Goal: Complete application form: Complete application form

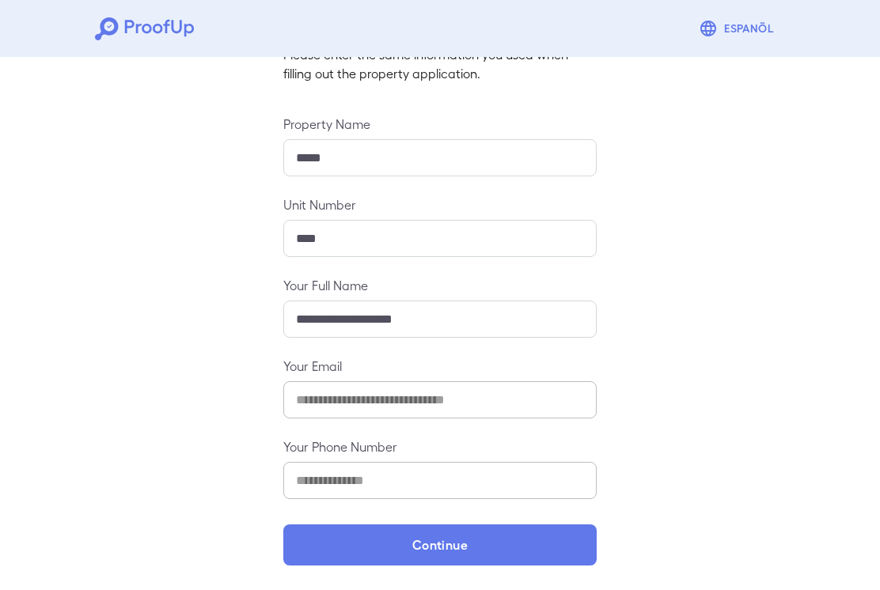
scroll to position [125, 0]
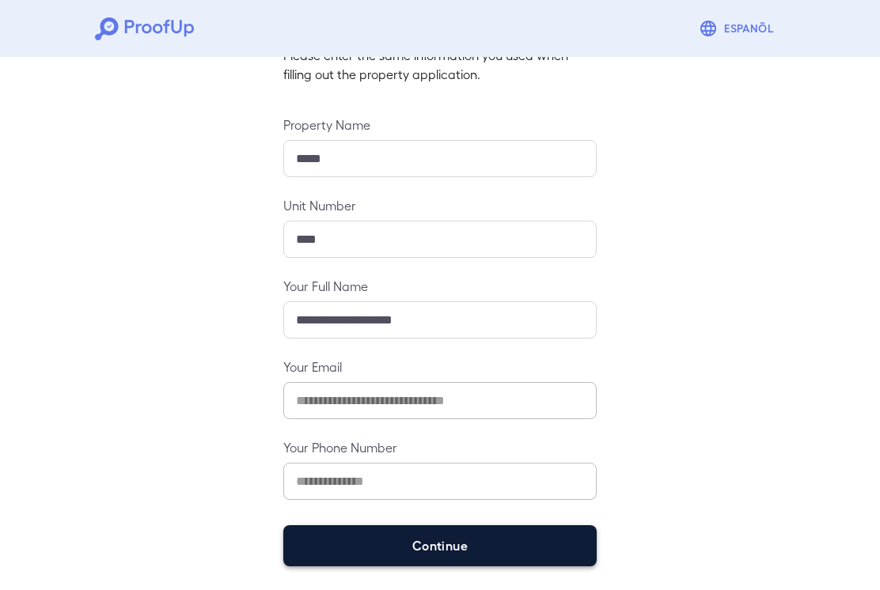
click at [476, 544] on button "Continue" at bounding box center [439, 545] width 313 height 41
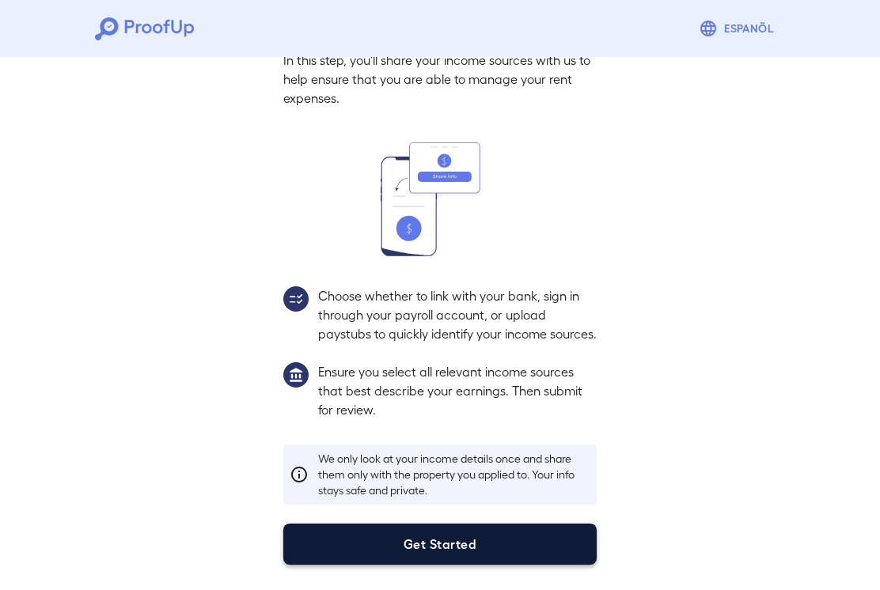
click at [460, 548] on button "Get Started" at bounding box center [439, 544] width 313 height 41
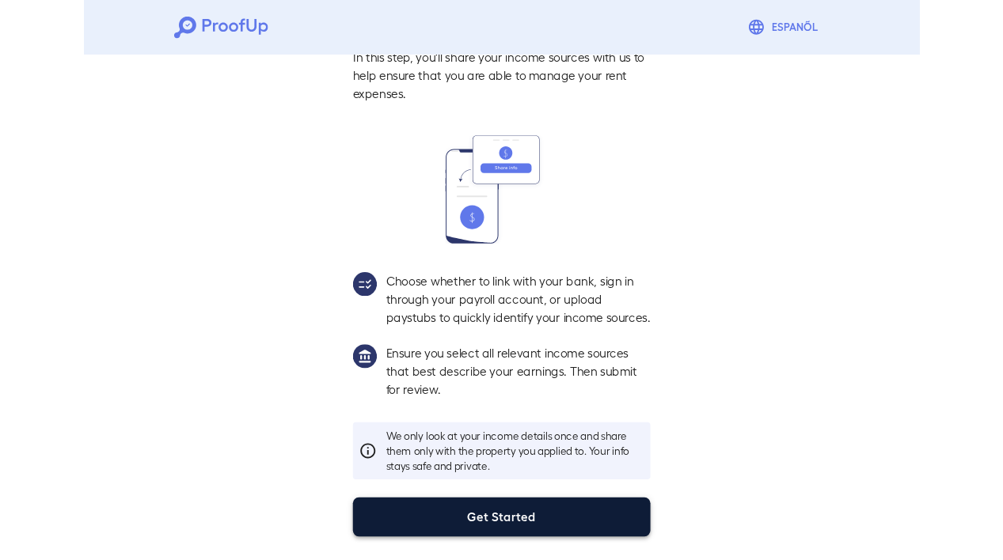
scroll to position [13, 0]
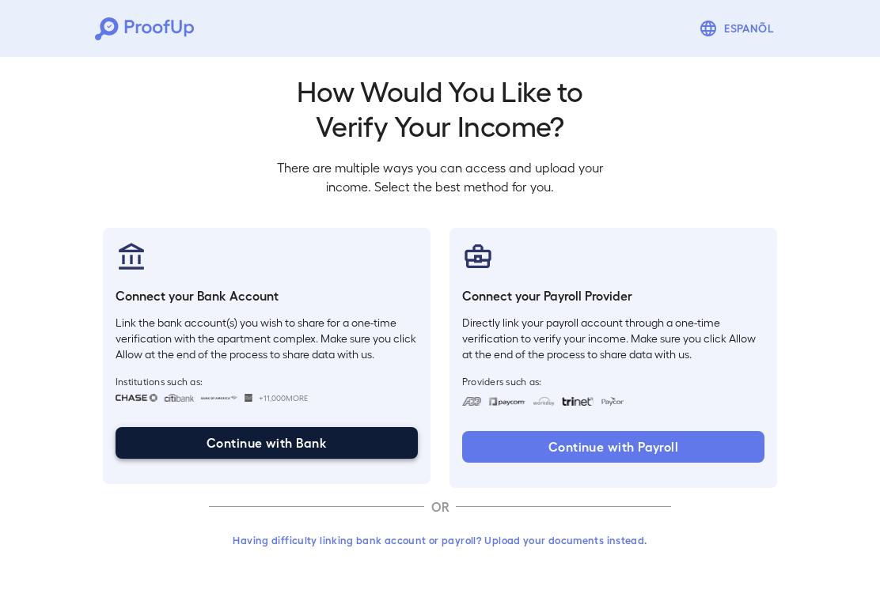
click at [255, 439] on button "Continue with Bank" at bounding box center [267, 443] width 302 height 32
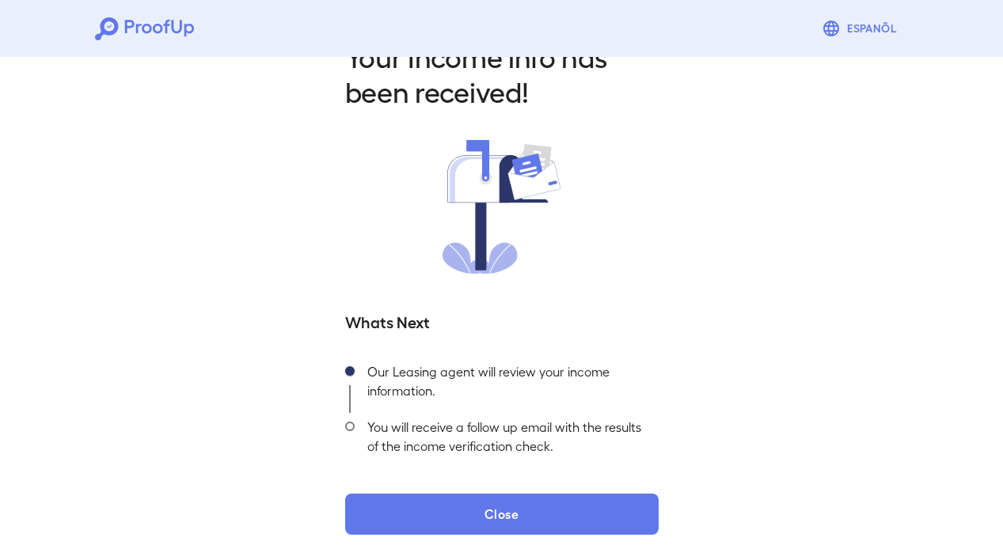
scroll to position [45, 0]
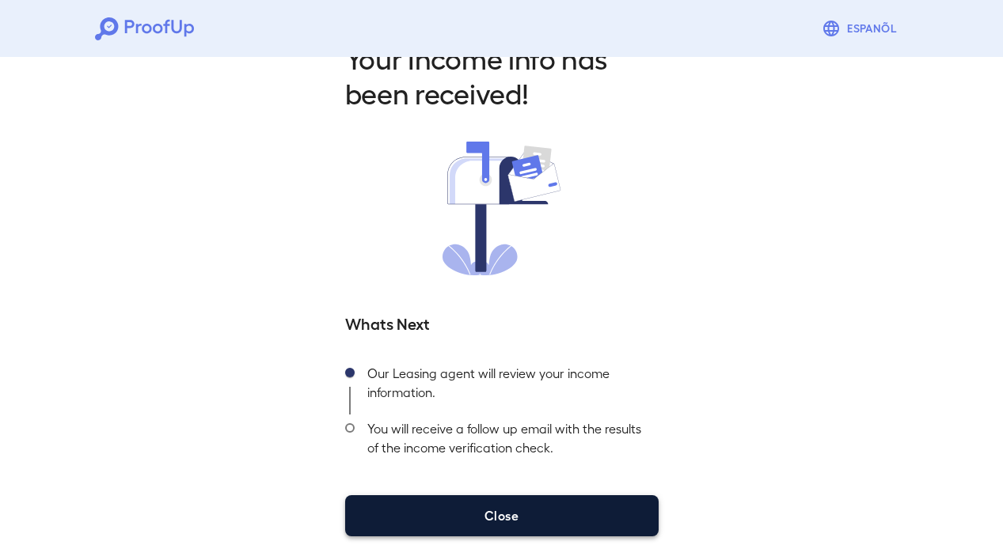
click at [560, 520] on button "Close" at bounding box center [501, 515] width 313 height 41
click at [497, 522] on button "Close" at bounding box center [501, 515] width 313 height 41
click at [527, 526] on button "Close" at bounding box center [501, 515] width 313 height 41
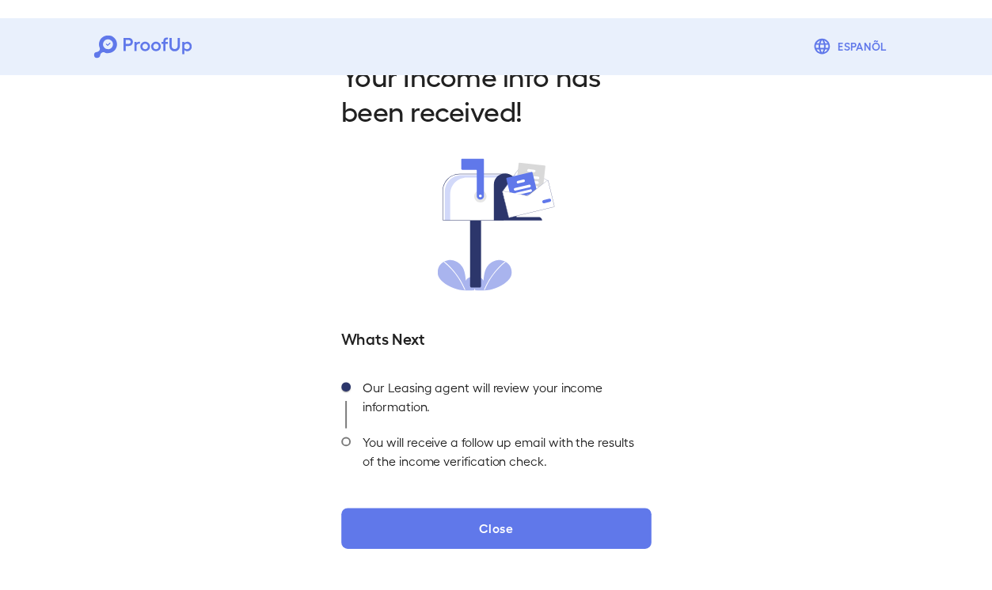
scroll to position [15, 0]
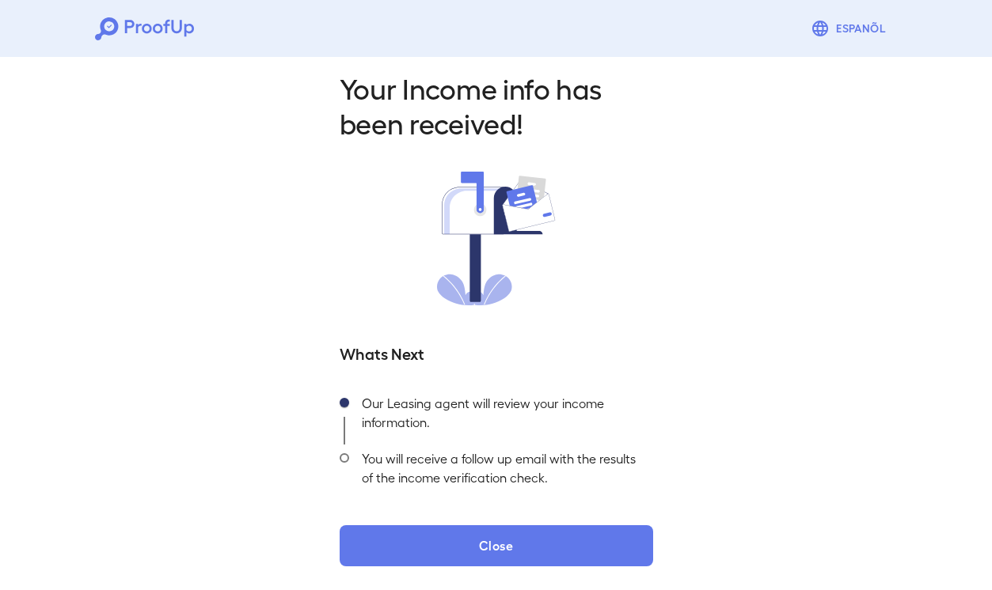
click at [476, 569] on div "Your Income info has been received! Whats Next Our Leasing agent will review yo…" at bounding box center [496, 314] width 992 height 556
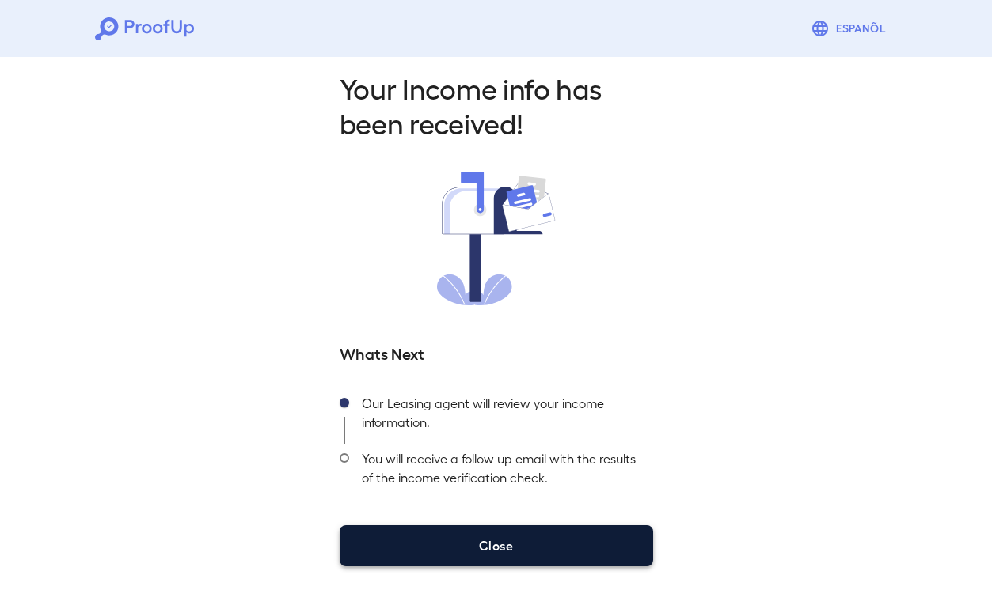
click at [490, 560] on button "Close" at bounding box center [495, 545] width 313 height 41
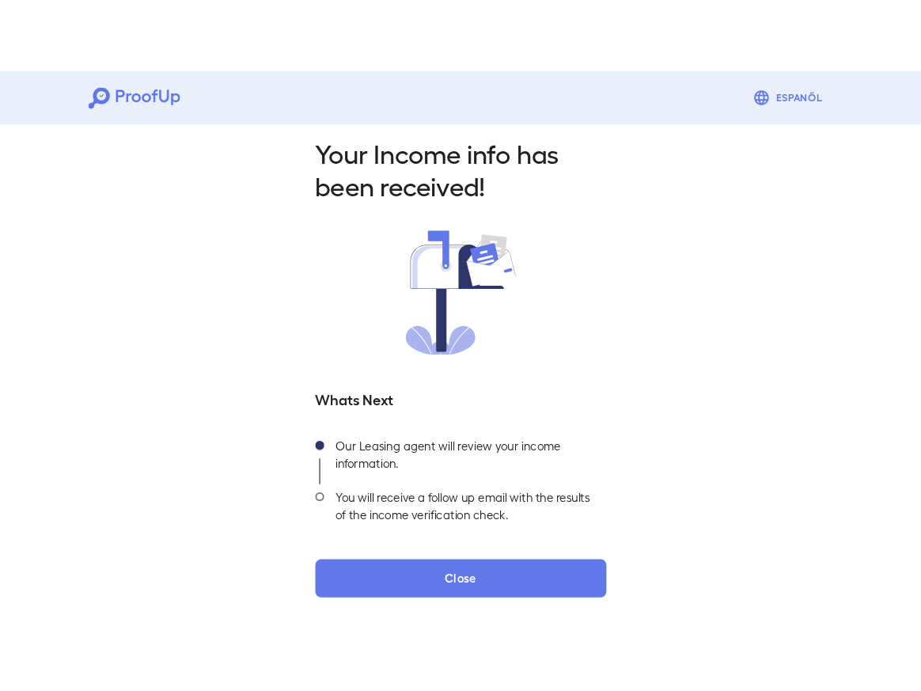
scroll to position [0, 0]
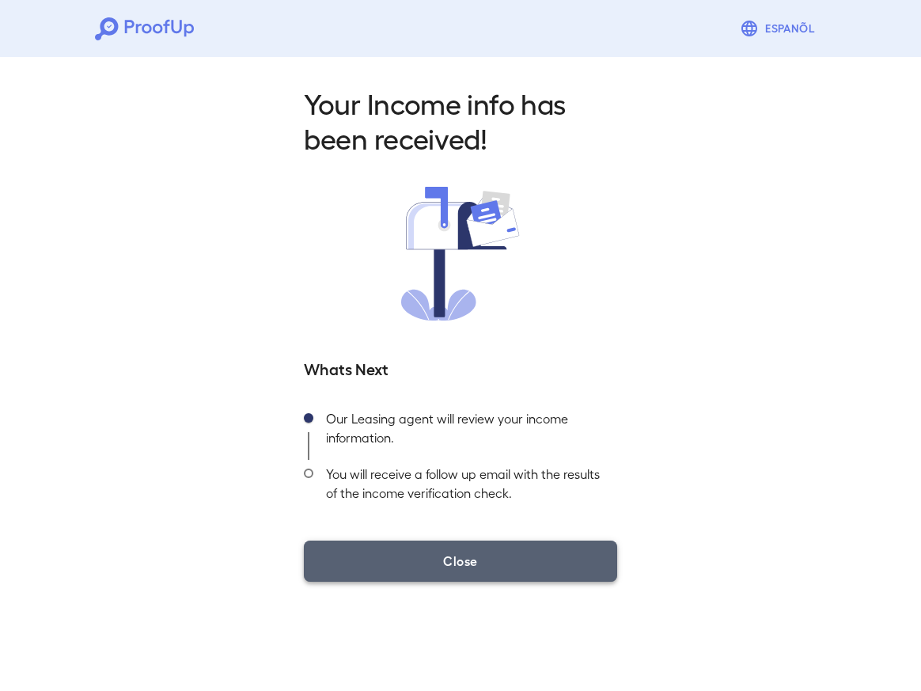
drag, startPoint x: 1002, startPoint y: 278, endPoint x: 445, endPoint y: 572, distance: 630.1
click at [445, 572] on button "Close" at bounding box center [460, 561] width 313 height 41
